Goal: Task Accomplishment & Management: Complete application form

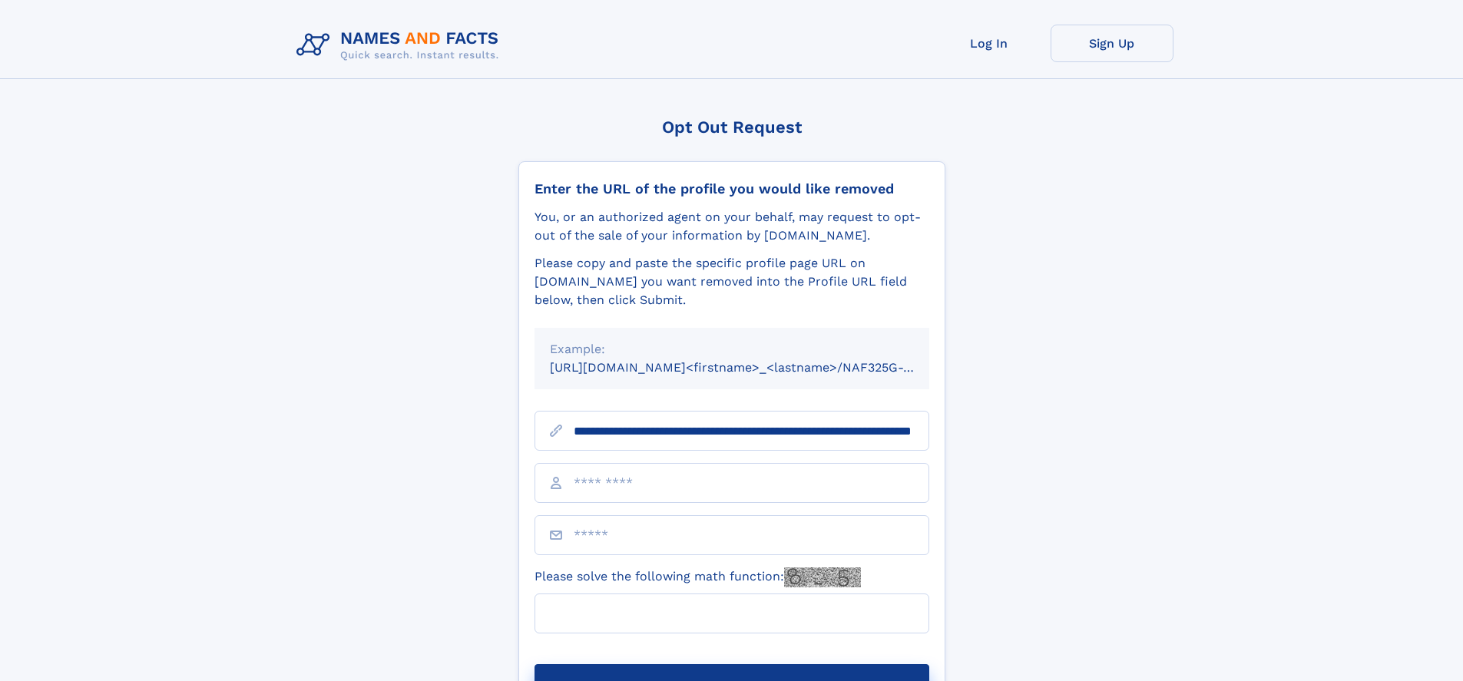
scroll to position [0, 152]
type input "**********"
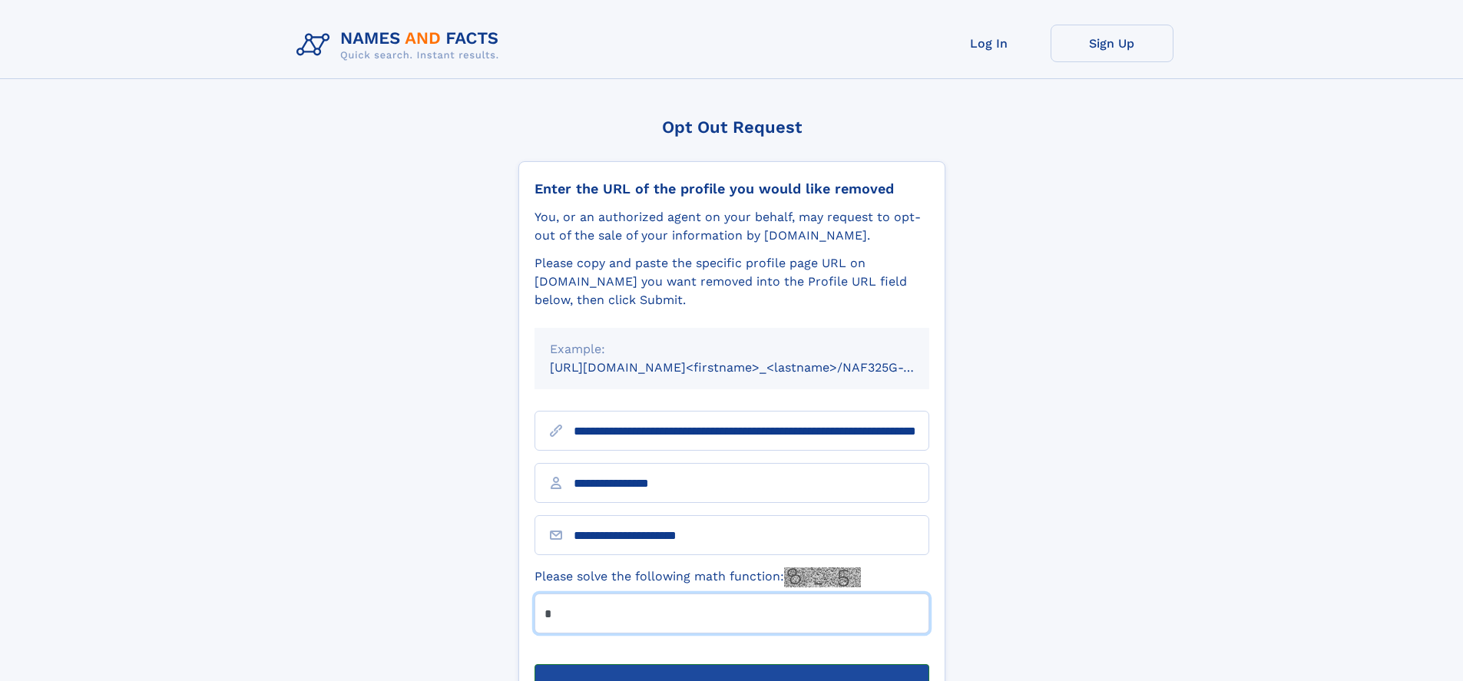
type input "*"
click at [731, 664] on button "Submit Opt Out Request" at bounding box center [732, 688] width 395 height 49
